Goal: Task Accomplishment & Management: Use online tool/utility

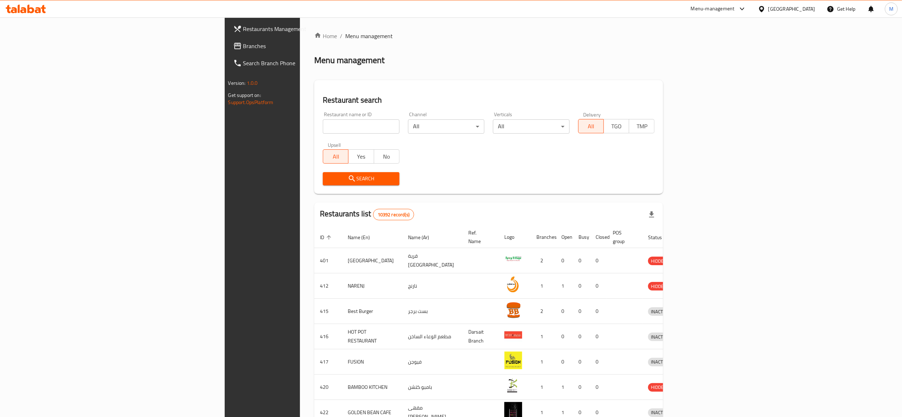
drag, startPoint x: 286, startPoint y: 128, endPoint x: 282, endPoint y: 123, distance: 6.3
click at [323, 127] on input "search" at bounding box center [361, 126] width 77 height 14
type input "macro"
click button "Search" at bounding box center [361, 178] width 77 height 13
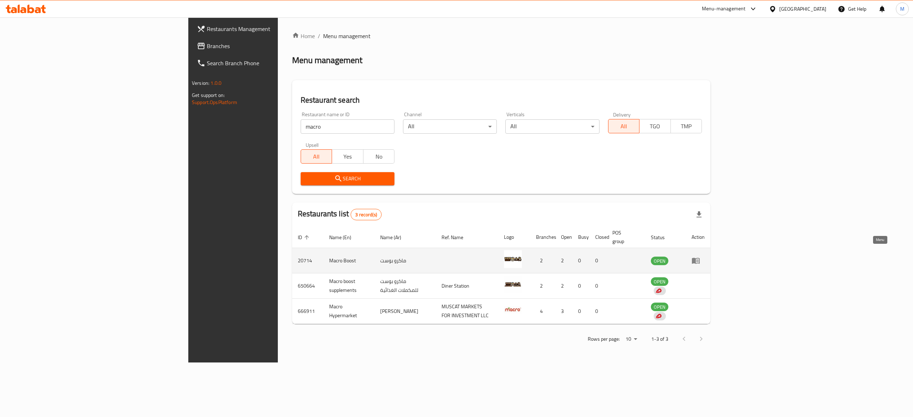
click at [700, 256] on icon "enhanced table" at bounding box center [695, 260] width 9 height 9
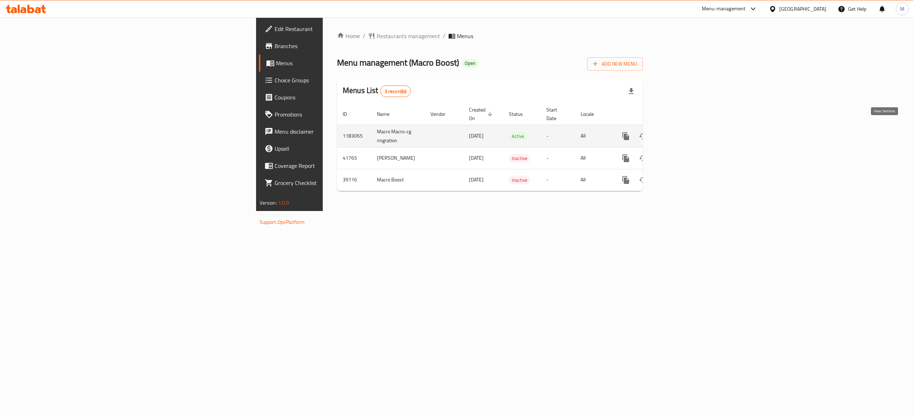
click at [686, 128] on link "enhanced table" at bounding box center [676, 136] width 17 height 17
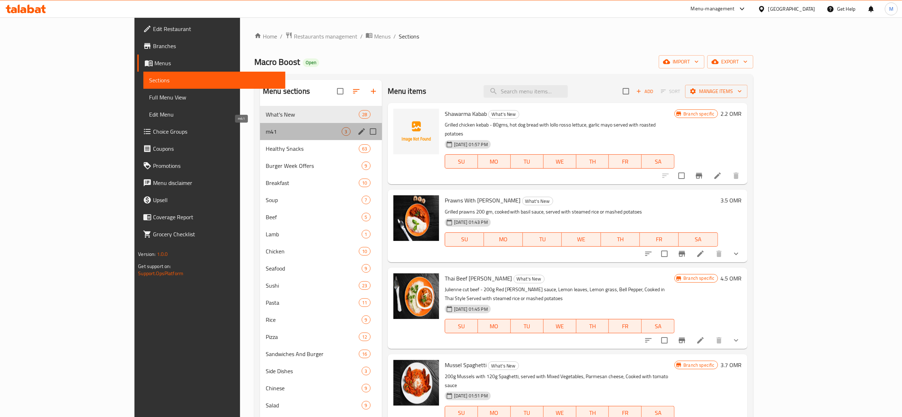
click at [266, 128] on span "m41" at bounding box center [304, 131] width 76 height 9
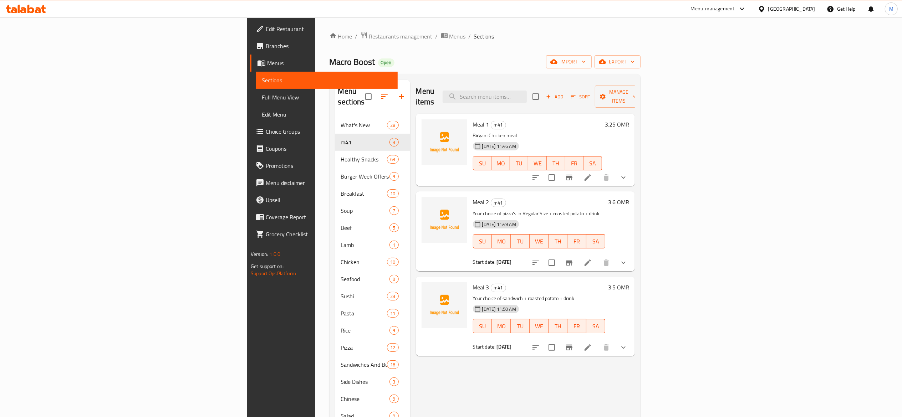
drag, startPoint x: 881, startPoint y: 170, endPoint x: 876, endPoint y: 171, distance: 4.6
click at [635, 170] on div "Meal 1 m41 Biryani Chicken meal 05-10-2025 11:46 AM SU MO TU WE TH FR SA 3.25 O…" at bounding box center [525, 150] width 219 height 72
click at [632, 171] on button "show more" at bounding box center [623, 177] width 17 height 17
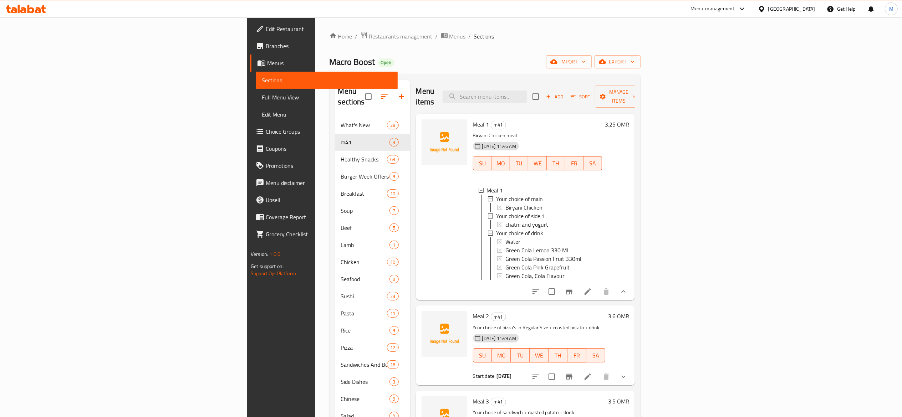
click at [629, 152] on div "3.25 OMR" at bounding box center [615, 206] width 27 height 175
click at [627, 293] on icon "show more" at bounding box center [623, 291] width 9 height 9
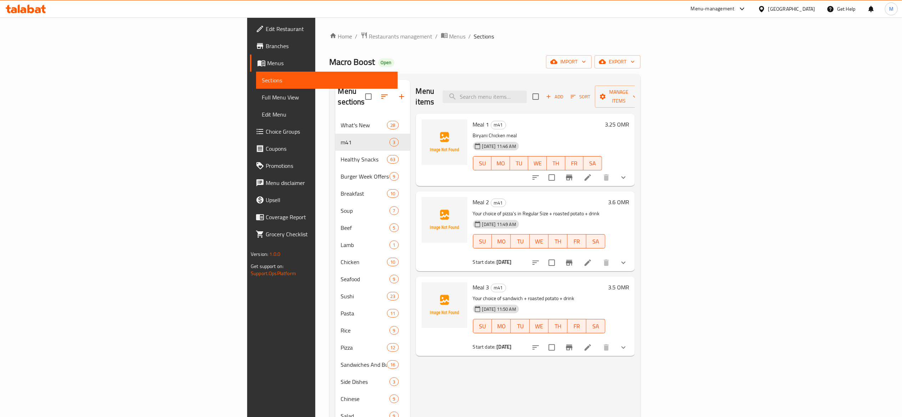
click at [473, 119] on span "Meal 1" at bounding box center [481, 124] width 16 height 11
click at [592, 173] on icon at bounding box center [587, 177] width 9 height 9
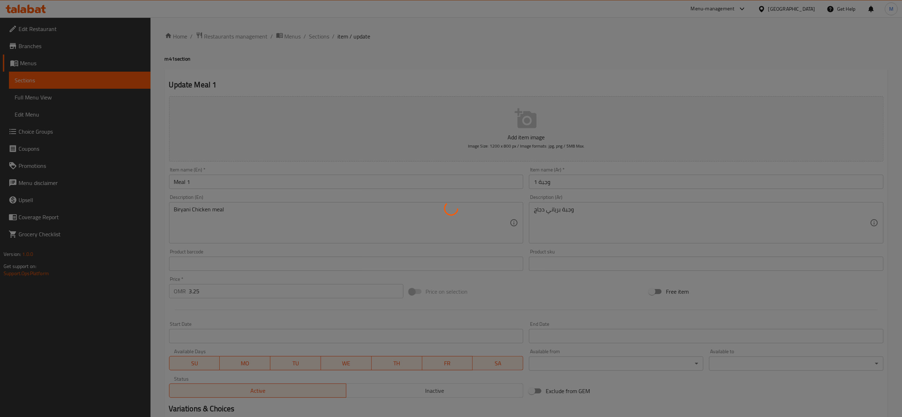
type input "اختيارك من الطبق الرئيسي"
type input "1"
type input "اختيارك من الطبق الجانبي 1"
type input "1"
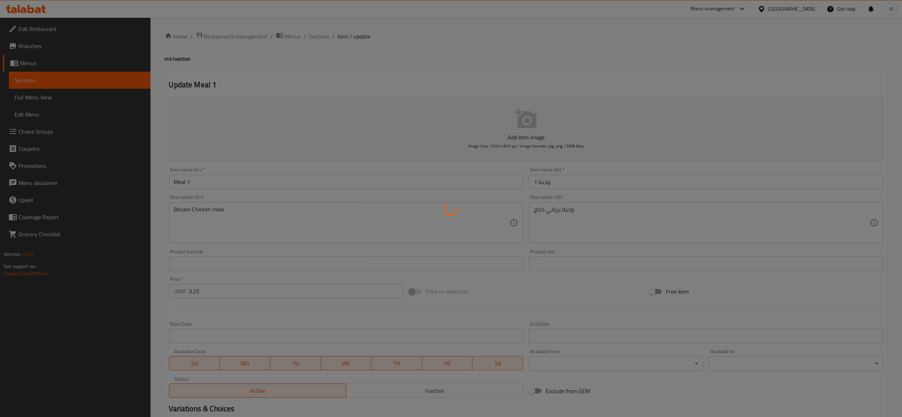
type input "1"
type input "اختيارك من المشروبات"
type input "1"
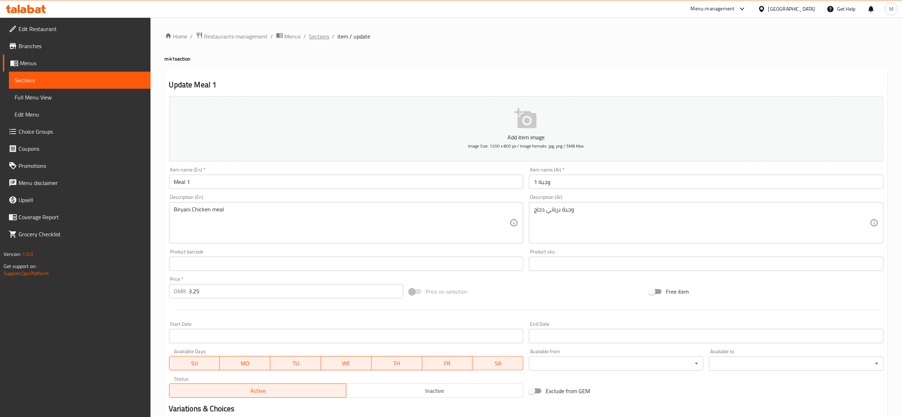
click at [319, 35] on span "Sections" at bounding box center [319, 36] width 20 height 9
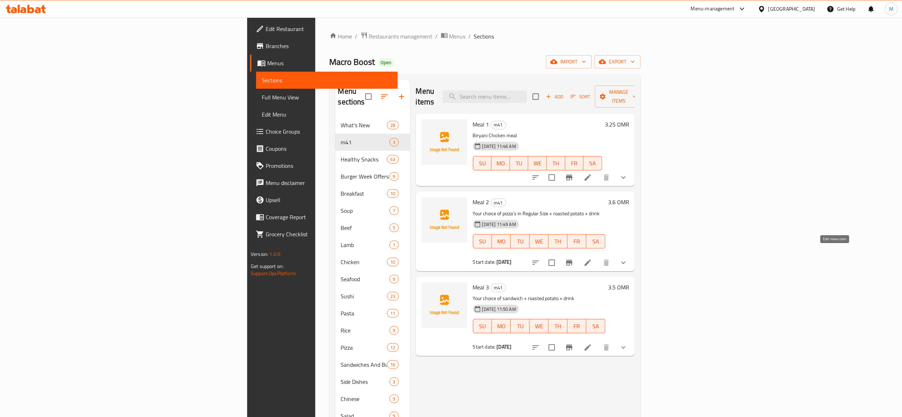
click at [592, 258] on icon at bounding box center [587, 262] width 9 height 9
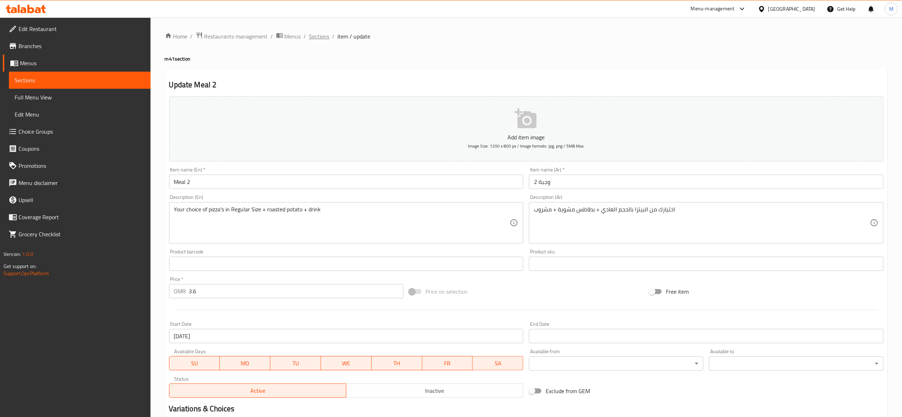
click at [319, 38] on span "Sections" at bounding box center [319, 36] width 20 height 9
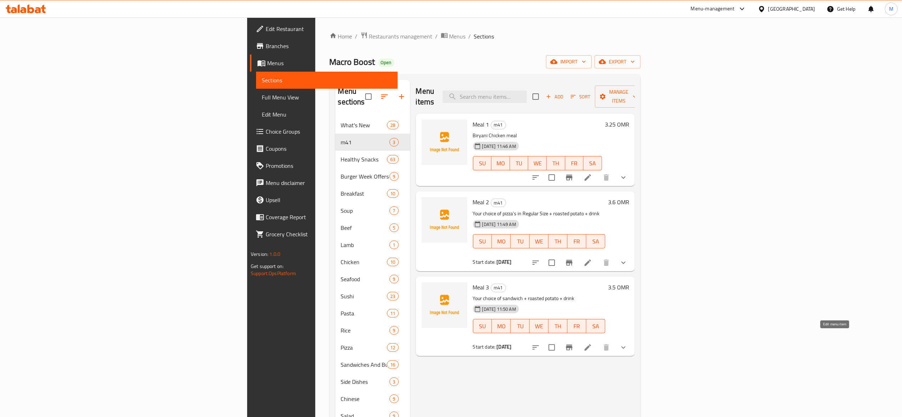
click at [592, 343] on icon at bounding box center [587, 347] width 9 height 9
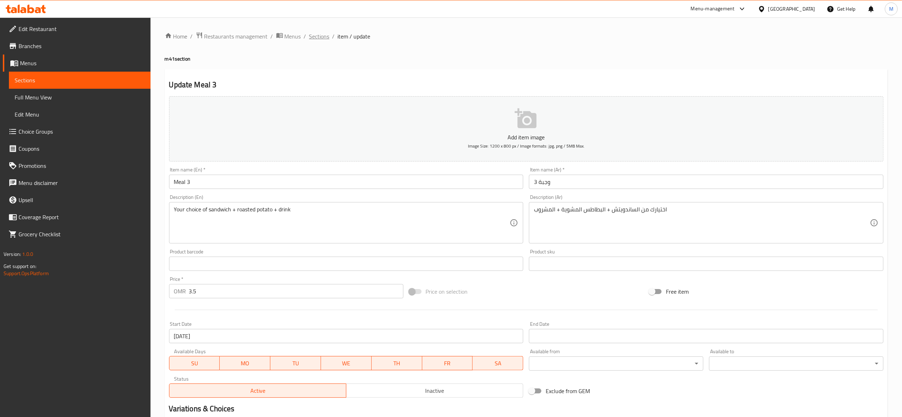
click at [319, 37] on span "Sections" at bounding box center [319, 36] width 20 height 9
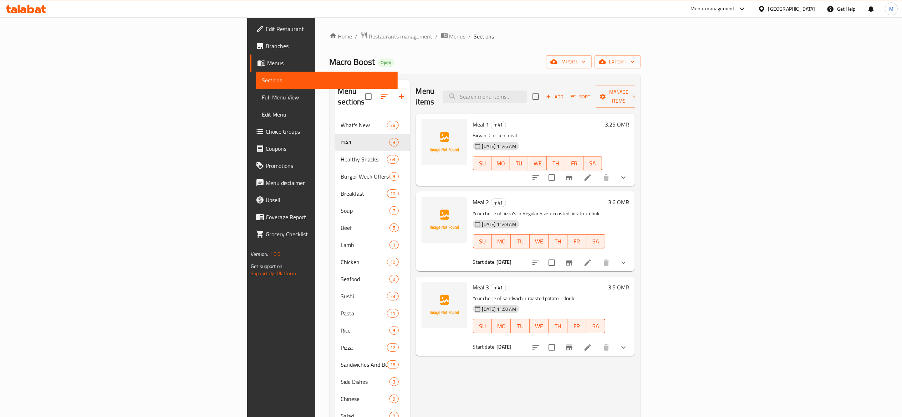
click at [250, 171] on link "Promotions" at bounding box center [324, 165] width 148 height 17
